Goal: Task Accomplishment & Management: Manage account settings

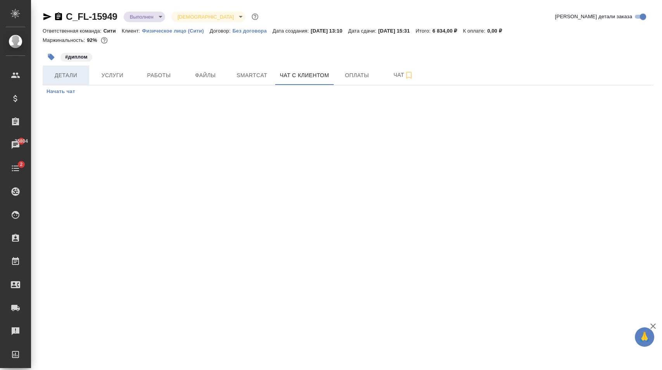
click at [75, 72] on span "Детали" at bounding box center [65, 76] width 37 height 10
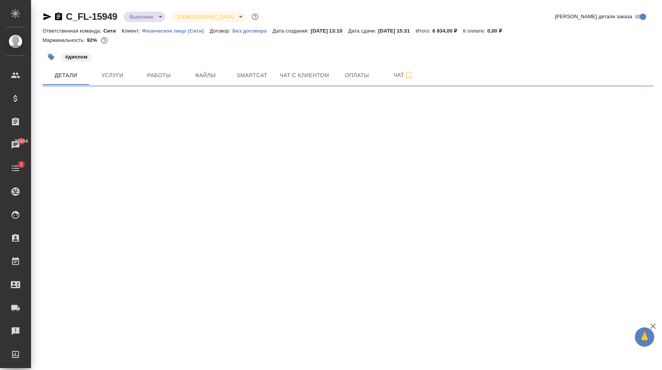
select select "RU"
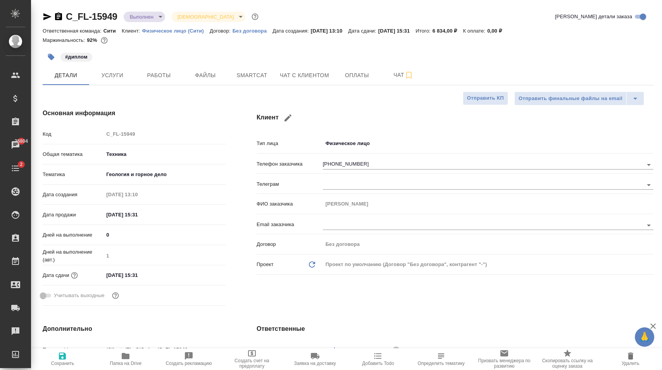
type textarea "x"
click at [381, 162] on input "[PHONE_NUMBER]" at bounding box center [470, 164] width 294 height 9
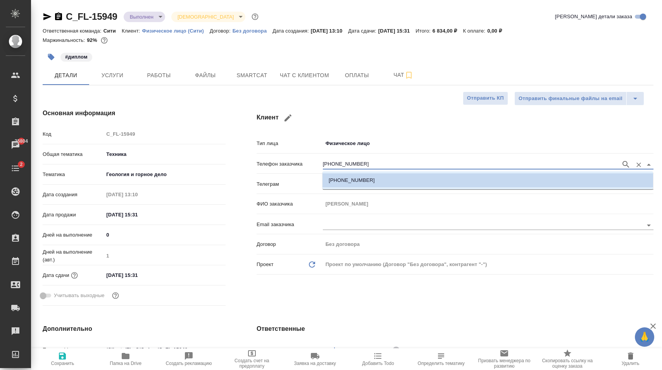
click at [392, 164] on input "[PHONE_NUMBER]" at bounding box center [470, 164] width 294 height 9
drag, startPoint x: 380, startPoint y: 164, endPoint x: 318, endPoint y: 164, distance: 62.4
click at [323, 164] on input "[PHONE_NUMBER]" at bounding box center [470, 164] width 294 height 9
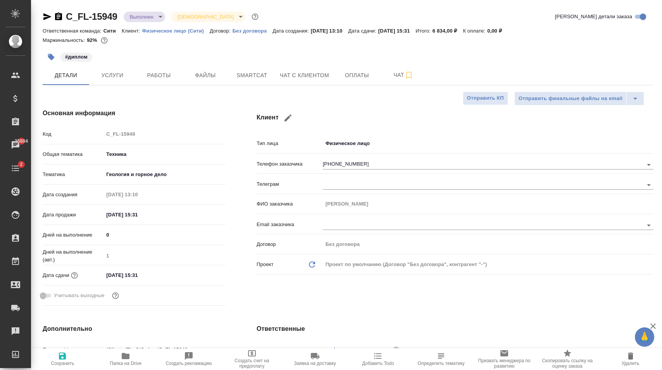
click at [324, 100] on div "Клиент Тип лица Физическое лицо private Телефон заказчика [PHONE_NUMBER] Телегр…" at bounding box center [455, 208] width 428 height 231
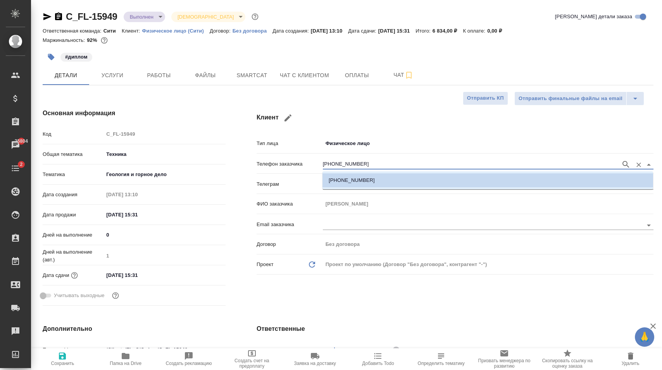
click at [385, 164] on input "[PHONE_NUMBER]" at bounding box center [470, 164] width 294 height 9
click at [403, 164] on input "[PHONE_NUMBER]" at bounding box center [470, 164] width 294 height 9
click at [225, 113] on h4 "Основная информация" at bounding box center [134, 113] width 183 height 9
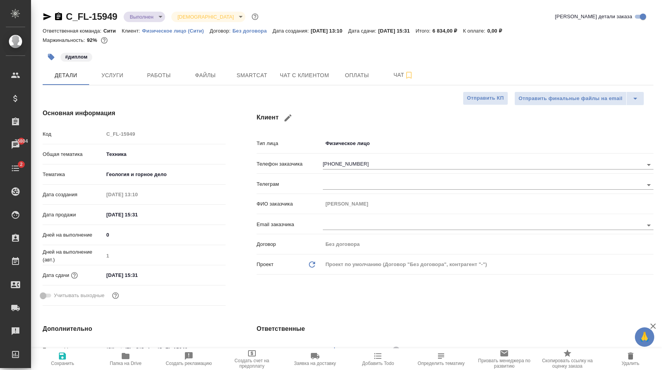
type textarea "x"
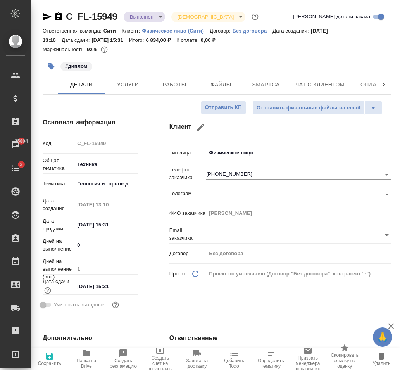
type textarea "x"
click at [333, 85] on span "Чат с клиентом" at bounding box center [319, 85] width 49 height 10
click at [324, 86] on span "Чат с клиентом" at bounding box center [319, 85] width 49 height 10
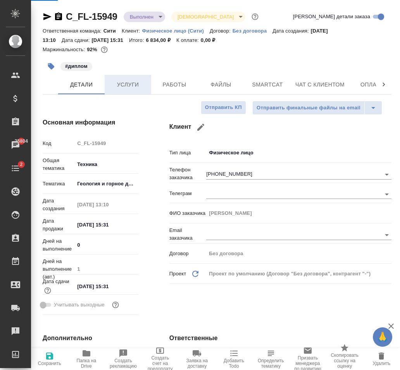
click at [129, 88] on span "Услуги" at bounding box center [127, 85] width 37 height 10
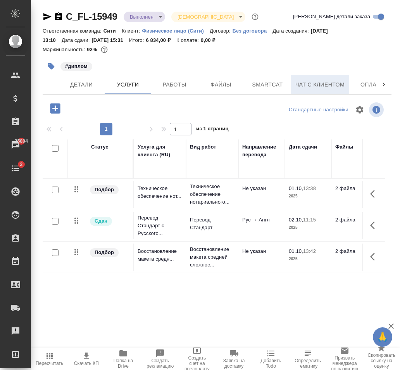
click at [319, 83] on span "Чат с клиентом" at bounding box center [319, 85] width 49 height 10
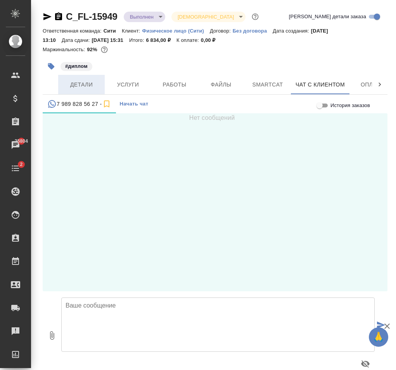
click at [80, 81] on span "Детали" at bounding box center [81, 85] width 37 height 10
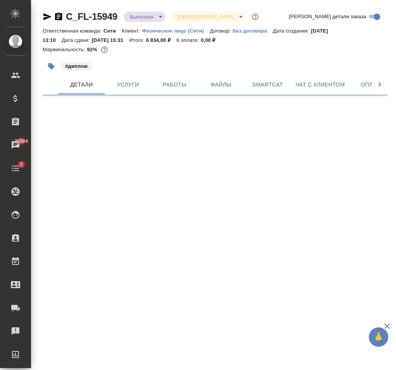
select select "RU"
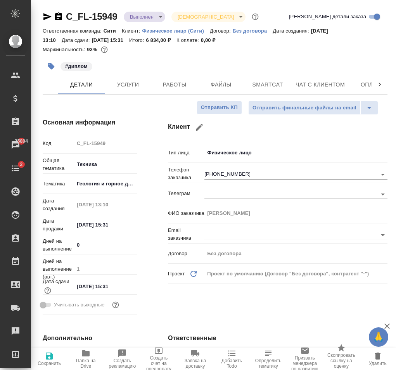
type textarea "x"
click at [202, 128] on icon "button" at bounding box center [199, 126] width 9 height 9
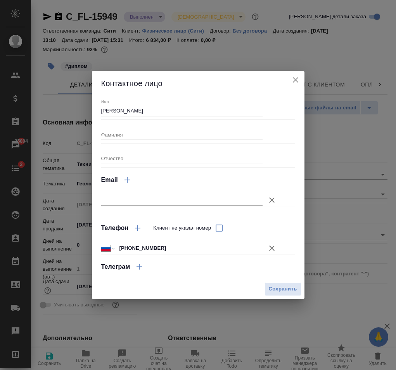
type input "[PERSON_NAME]"
click at [172, 250] on input "[PHONE_NUMBER]" at bounding box center [189, 247] width 145 height 11
type input "[PHONE_NUMBER]"
click at [136, 247] on input "[PHONE_NUMBER]" at bounding box center [189, 247] width 145 height 11
click at [291, 75] on div "Контактное лицо" at bounding box center [198, 83] width 212 height 25
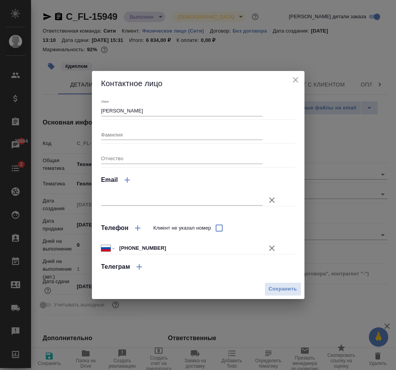
click at [295, 79] on icon "close" at bounding box center [295, 79] width 9 height 9
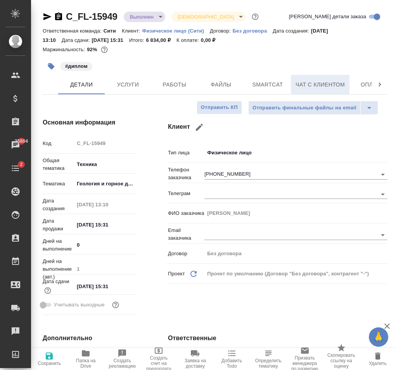
click at [328, 83] on span "Чат с клиентом" at bounding box center [319, 85] width 49 height 10
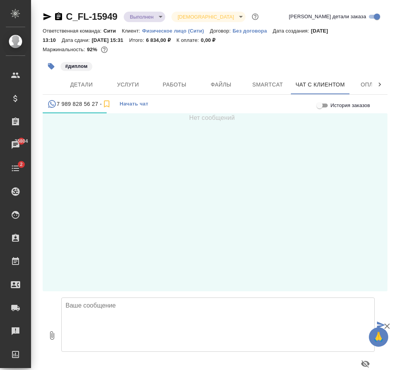
click at [131, 101] on span "Начать чат" at bounding box center [134, 104] width 29 height 9
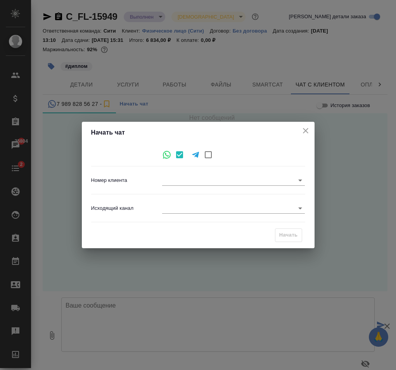
type input "[PHONE_NUMBER]"
click at [217, 179] on body "🙏 .cls-1 fill:#fff; AWATERA [PERSON_NAME] Спецификации Заказы 25804 Чаты 2 Todo…" at bounding box center [198, 185] width 396 height 370
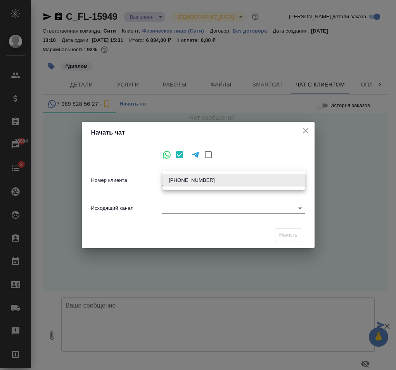
click at [260, 149] on div at bounding box center [198, 185] width 396 height 370
click at [237, 181] on body "🙏 .cls-1 fill:#fff; AWATERA [PERSON_NAME] Спецификации Заказы 25804 Чаты 2 Todo…" at bounding box center [198, 185] width 396 height 370
click at [267, 164] on div at bounding box center [198, 185] width 396 height 370
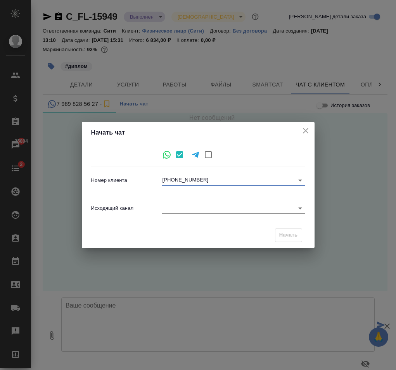
click at [309, 130] on icon "close" at bounding box center [305, 130] width 9 height 9
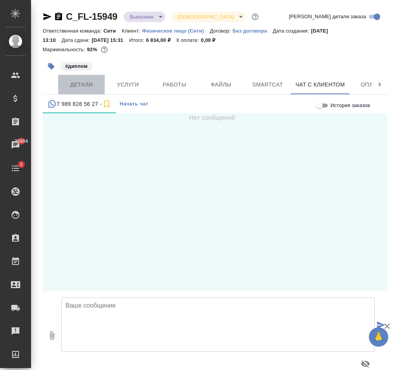
click at [83, 82] on span "Детали" at bounding box center [81, 85] width 37 height 10
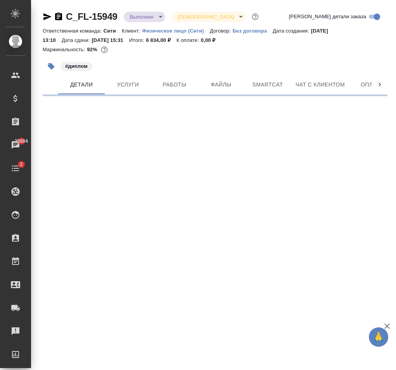
select select "RU"
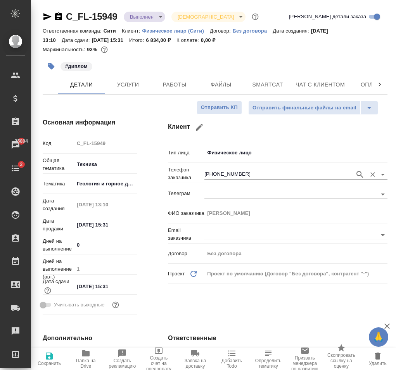
type textarea "x"
click at [202, 123] on icon "button" at bounding box center [199, 126] width 9 height 9
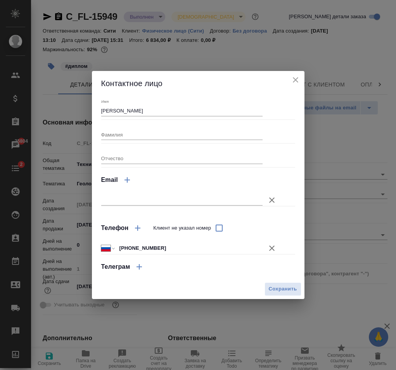
type input "[PERSON_NAME]"
click at [187, 248] on input "[PHONE_NUMBER]" at bounding box center [189, 247] width 146 height 11
type input "[PHONE_NUMBER]"
click at [187, 247] on input "[PHONE_NUMBER]" at bounding box center [189, 247] width 145 height 11
click at [286, 288] on span "Сохранить" at bounding box center [283, 288] width 28 height 9
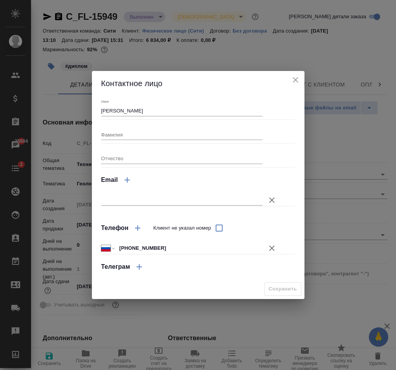
type textarea "x"
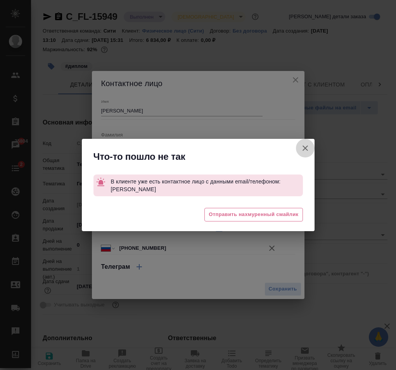
click at [307, 150] on icon "button" at bounding box center [304, 147] width 9 height 9
type textarea "x"
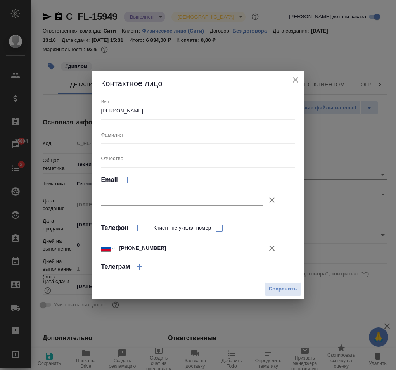
click at [195, 250] on input "[PHONE_NUMBER]" at bounding box center [189, 247] width 146 height 11
click at [195, 250] on input "[PHONE_NUMBER]" at bounding box center [189, 247] width 145 height 11
click at [287, 150] on div "Имя [PERSON_NAME] Отчество Email Телефон Клиент не указал номер Международный […" at bounding box center [198, 187] width 194 height 177
click at [292, 82] on icon "close" at bounding box center [295, 79] width 9 height 9
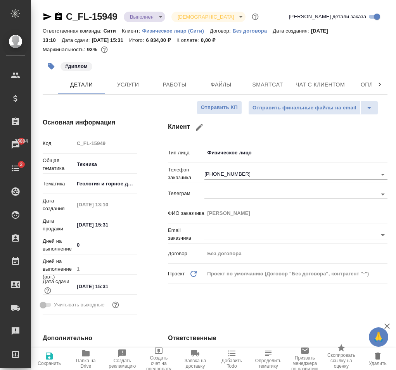
click at [202, 130] on icon "button" at bounding box center [199, 126] width 9 height 9
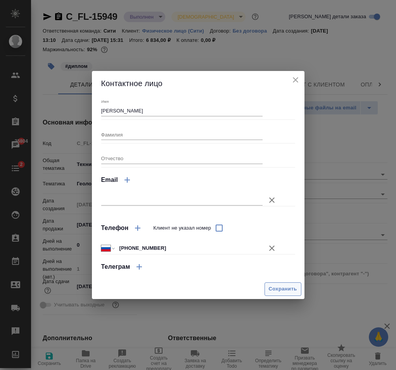
click at [286, 284] on span "Сохранить" at bounding box center [283, 288] width 28 height 9
type textarea "x"
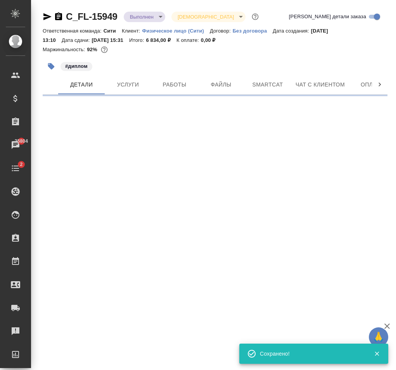
select select "RU"
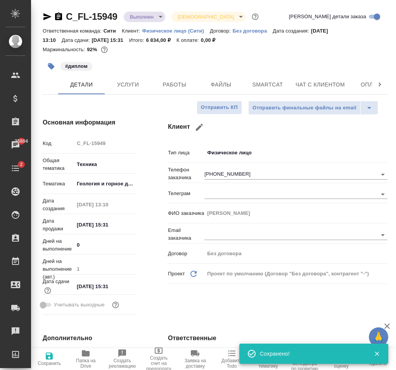
type textarea "x"
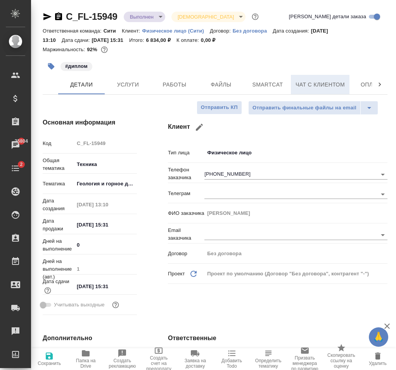
click at [306, 87] on span "Чат с клиентом" at bounding box center [319, 85] width 49 height 10
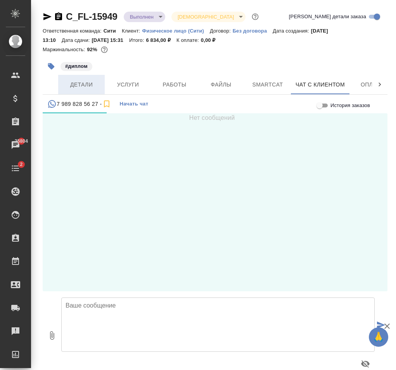
click at [74, 79] on button "Детали" at bounding box center [81, 84] width 47 height 19
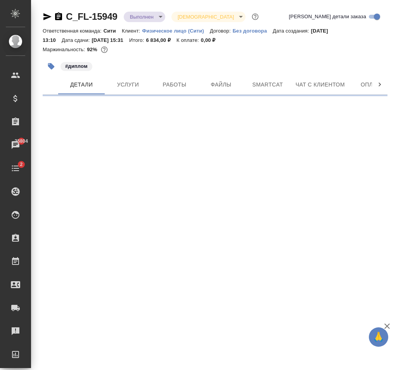
select select "RU"
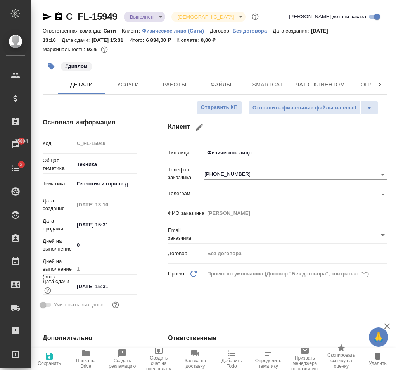
type textarea "x"
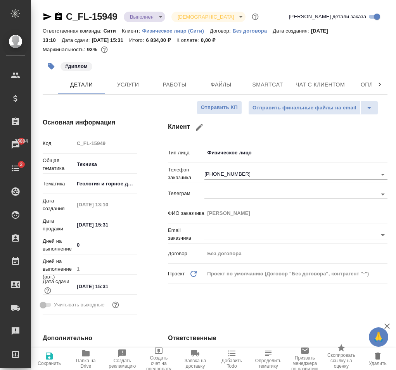
type textarea "x"
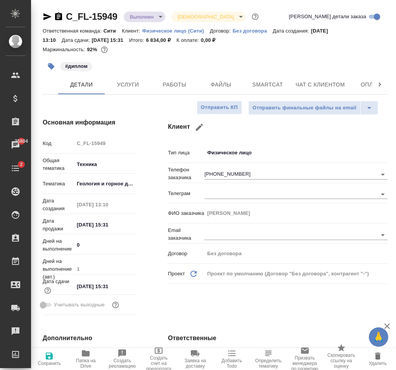
type textarea "x"
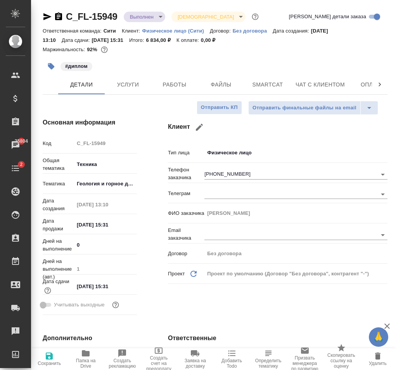
type textarea "x"
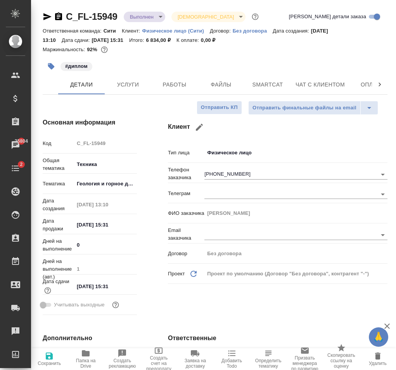
type textarea "x"
click at [303, 81] on span "Чат с клиентом" at bounding box center [319, 85] width 49 height 10
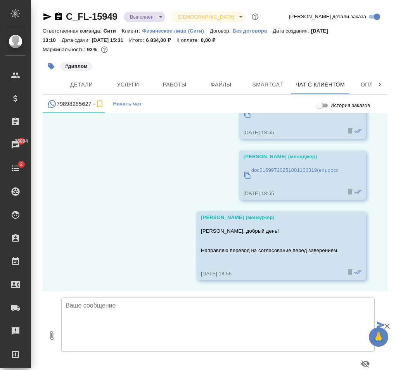
scroll to position [58, 0]
click at [16, 143] on div "Чаты" at bounding box center [5, 145] width 19 height 12
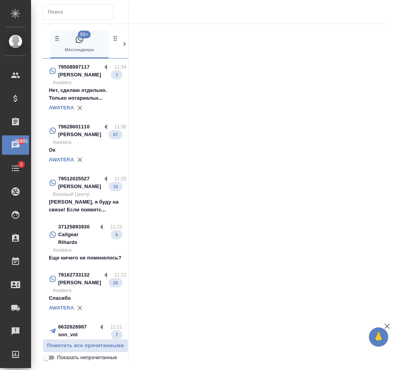
click at [66, 14] on input "text" at bounding box center [80, 12] width 65 height 11
paste input "56 27"
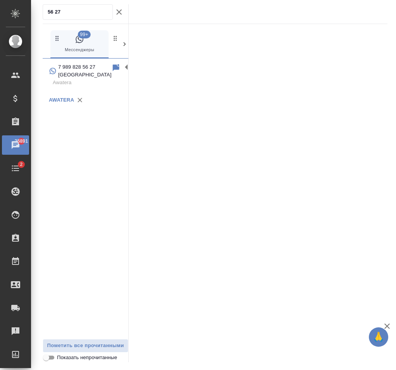
click at [102, 86] on p "Awatera" at bounding box center [87, 83] width 69 height 8
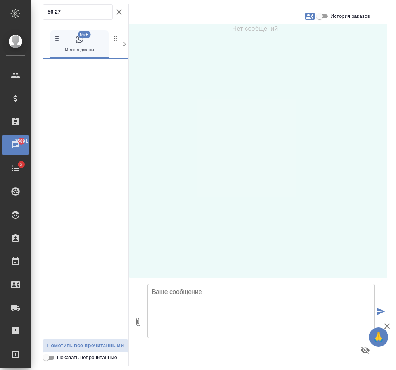
click at [77, 11] on input "56 27" at bounding box center [80, 12] width 65 height 11
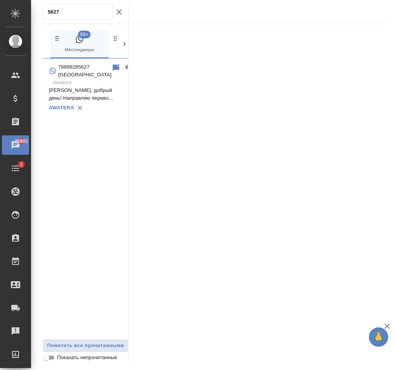
type input "5627"
click at [71, 72] on p "79898285627 [GEOGRAPHIC_DATA]" at bounding box center [84, 71] width 53 height 16
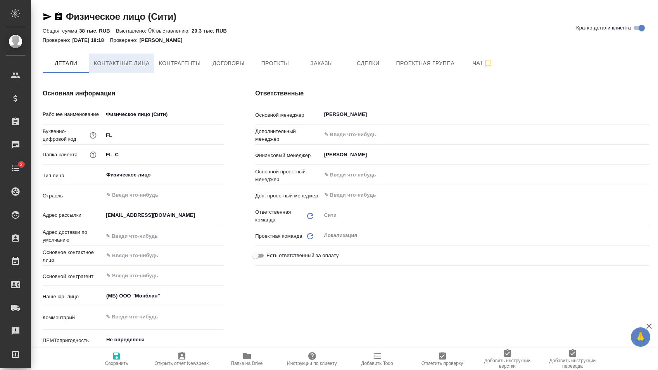
click at [130, 66] on span "Контактные лица" at bounding box center [122, 64] width 56 height 10
select select "RU"
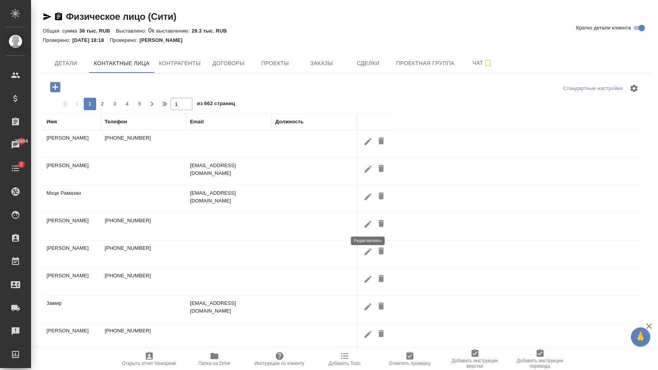
click at [364, 224] on icon "button" at bounding box center [367, 223] width 9 height 9
type input "[PERSON_NAME]"
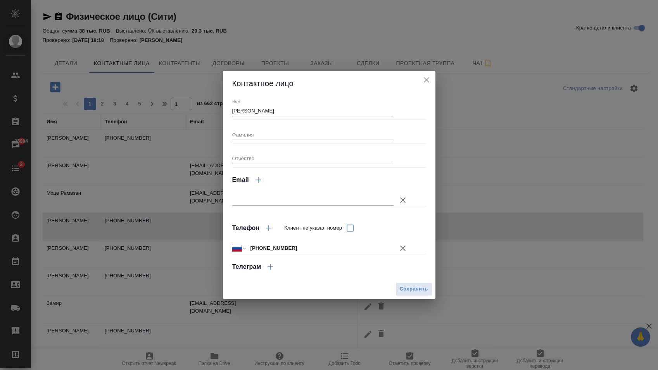
click at [314, 247] on input "[PHONE_NUMBER]" at bounding box center [320, 247] width 146 height 11
type input "[PHONE_NUMBER]"
click at [426, 79] on icon "close" at bounding box center [426, 79] width 5 height 5
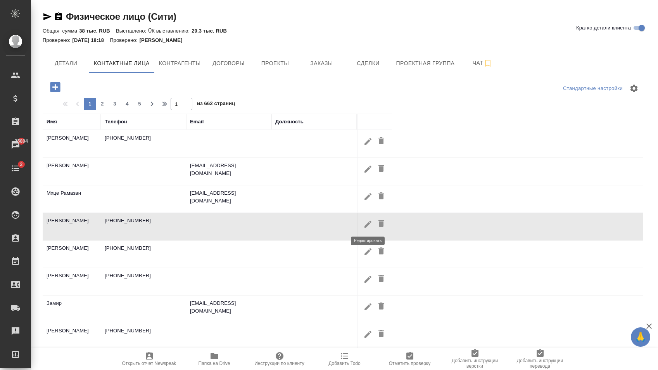
click at [366, 224] on icon "button" at bounding box center [367, 223] width 9 height 9
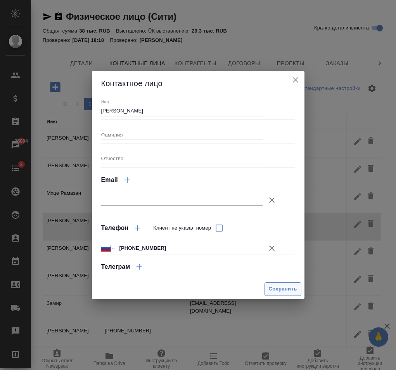
click at [284, 291] on span "Сохранить" at bounding box center [283, 288] width 28 height 9
